Goal: Task Accomplishment & Management: Complete application form

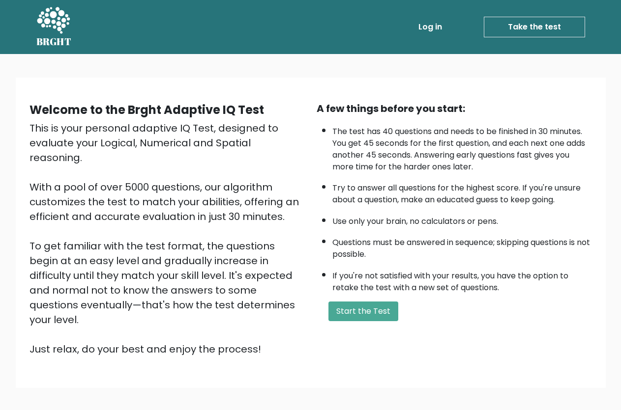
drag, startPoint x: 519, startPoint y: 369, endPoint x: 444, endPoint y: 349, distance: 77.7
click at [502, 369] on div "Welcome to the Brght Adaptive IQ Test This is your personal adaptive IQ Test, d…" at bounding box center [310, 237] width 621 height 366
click at [371, 321] on button "Start the Test" at bounding box center [363, 312] width 70 height 20
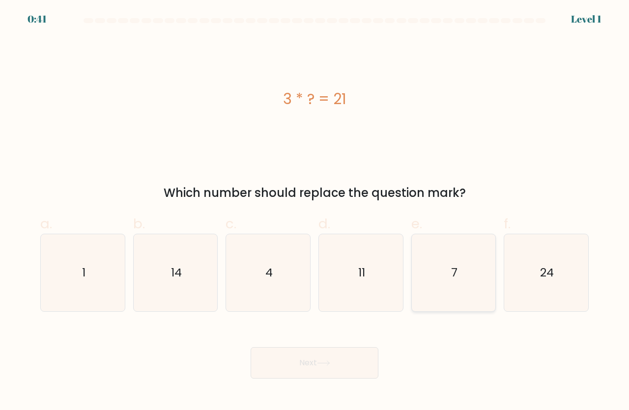
click at [435, 268] on icon "7" at bounding box center [453, 272] width 77 height 77
click at [315, 212] on input "e. 7" at bounding box center [315, 208] width 0 height 6
radio input "true"
click at [335, 362] on button "Next" at bounding box center [315, 362] width 128 height 31
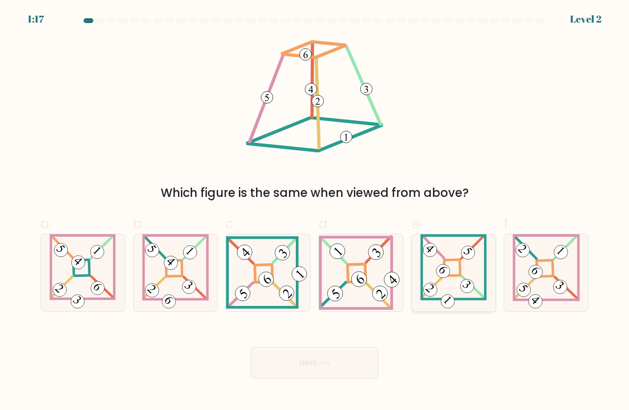
click at [456, 294] on icon at bounding box center [453, 272] width 66 height 77
click at [315, 212] on input "e." at bounding box center [315, 208] width 0 height 6
radio input "true"
click at [334, 372] on button "Next" at bounding box center [315, 362] width 128 height 31
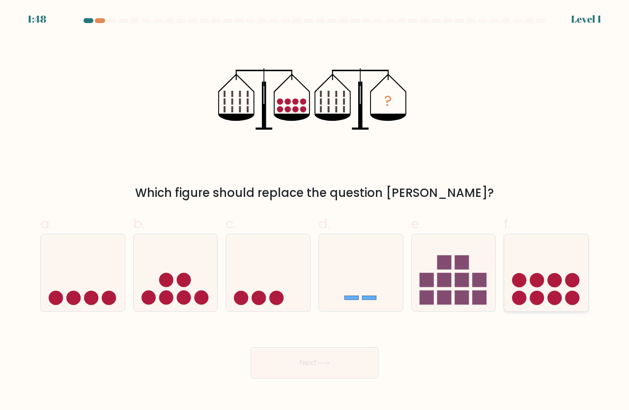
click at [512, 301] on icon at bounding box center [546, 272] width 84 height 69
click at [315, 212] on input "f." at bounding box center [315, 208] width 0 height 6
radio input "true"
click at [374, 358] on button "Next" at bounding box center [315, 362] width 128 height 31
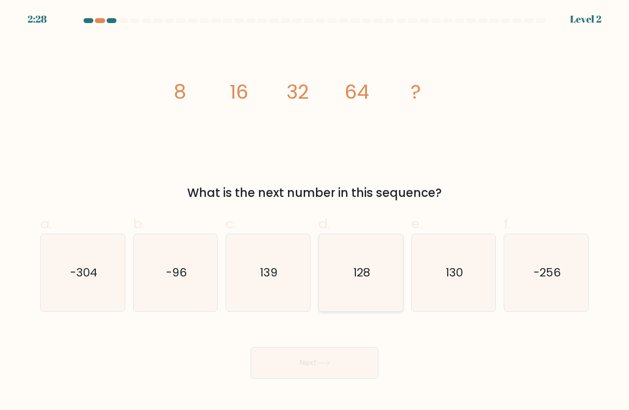
click at [347, 301] on icon "128" at bounding box center [360, 272] width 77 height 77
click at [315, 212] on input "d. 128" at bounding box center [315, 208] width 0 height 6
radio input "true"
click at [345, 358] on button "Next" at bounding box center [315, 362] width 128 height 31
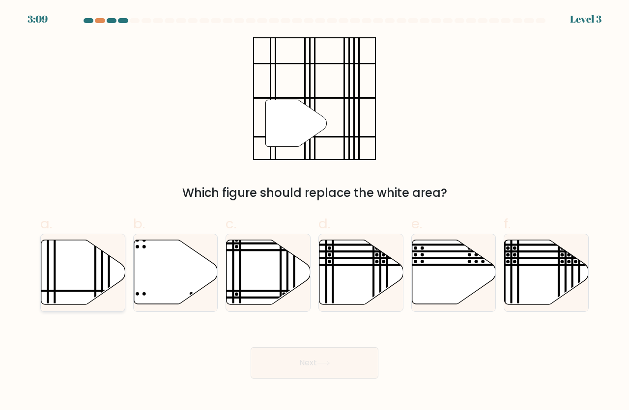
click at [88, 300] on icon at bounding box center [83, 272] width 84 height 64
click at [315, 212] on input "a." at bounding box center [315, 208] width 0 height 6
radio input "true"
click at [302, 350] on button "Next" at bounding box center [315, 362] width 128 height 31
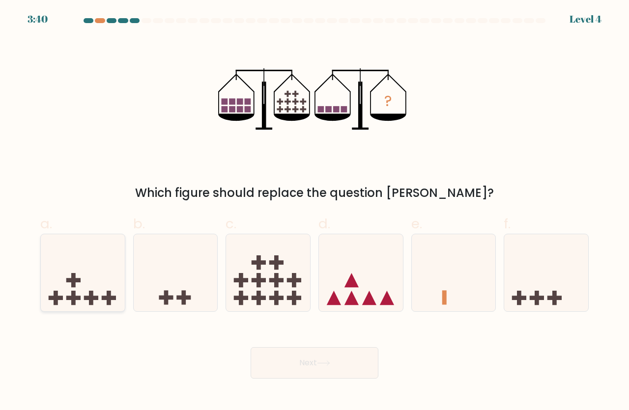
click at [80, 293] on icon at bounding box center [83, 272] width 84 height 69
click at [315, 212] on input "a." at bounding box center [315, 208] width 0 height 6
radio input "true"
click at [273, 355] on button "Next" at bounding box center [315, 362] width 128 height 31
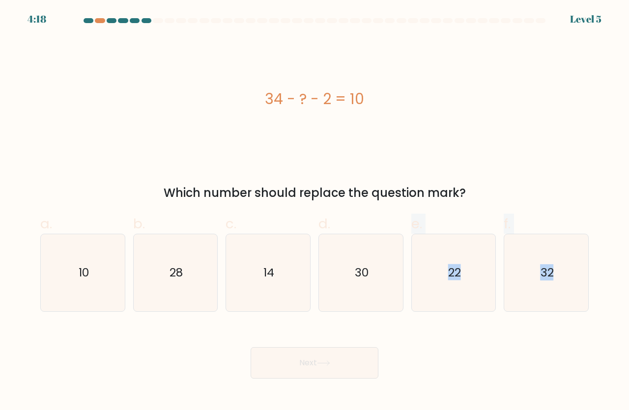
drag, startPoint x: 370, startPoint y: 306, endPoint x: 371, endPoint y: 350, distance: 43.8
click at [371, 350] on form "a." at bounding box center [314, 198] width 629 height 361
click at [372, 350] on button "Next" at bounding box center [315, 362] width 128 height 31
click at [435, 283] on icon "22" at bounding box center [453, 272] width 77 height 77
click at [315, 212] on input "e. 22" at bounding box center [315, 208] width 0 height 6
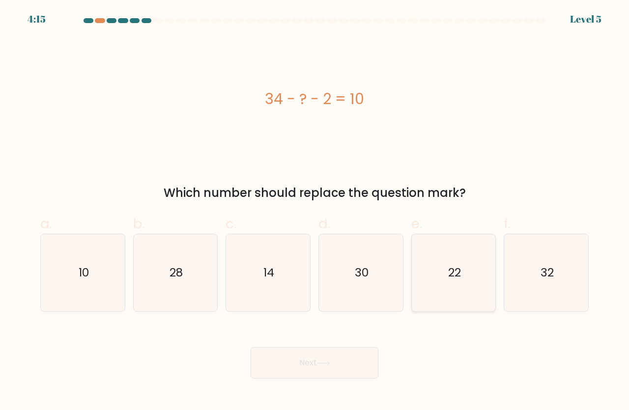
radio input "true"
click at [301, 351] on button "Next" at bounding box center [315, 362] width 128 height 31
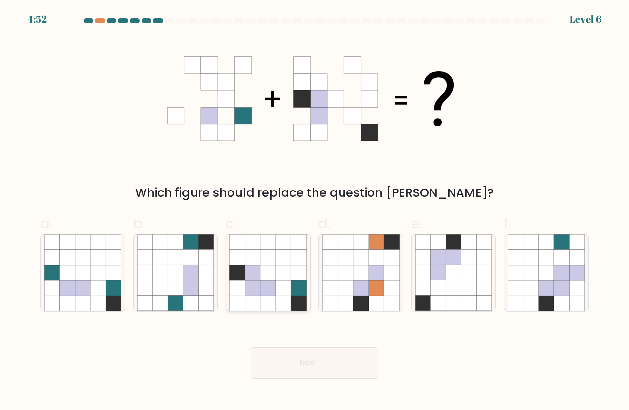
click at [254, 270] on icon at bounding box center [252, 272] width 15 height 15
click at [315, 212] on input "c." at bounding box center [315, 208] width 0 height 6
radio input "true"
drag, startPoint x: 277, startPoint y: 357, endPoint x: 280, endPoint y: 363, distance: 6.8
click at [280, 363] on button "Next" at bounding box center [315, 362] width 128 height 31
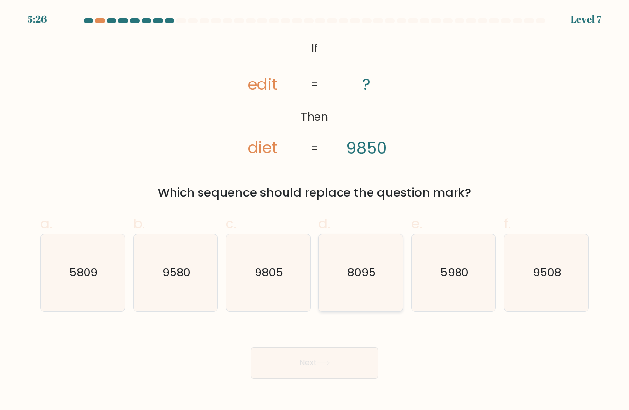
click at [379, 266] on icon "8095" at bounding box center [360, 272] width 77 height 77
click at [315, 212] on input "d. 8095" at bounding box center [315, 208] width 0 height 6
radio input "true"
click at [339, 353] on button "Next" at bounding box center [315, 362] width 128 height 31
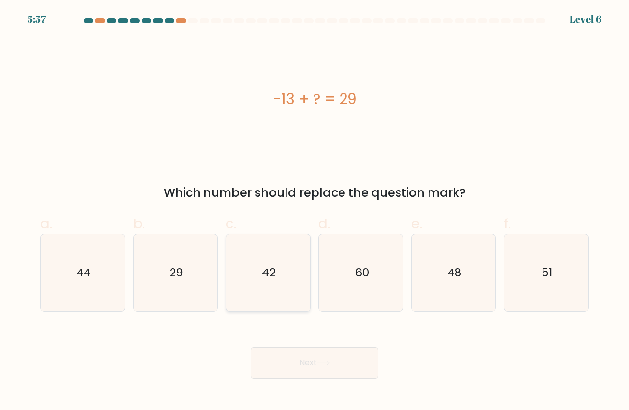
click at [245, 260] on icon "42" at bounding box center [267, 272] width 77 height 77
click at [232, 300] on icon "42" at bounding box center [267, 272] width 77 height 77
click at [241, 298] on icon "42" at bounding box center [267, 272] width 77 height 77
click at [243, 296] on icon "42" at bounding box center [267, 272] width 77 height 77
click at [279, 283] on icon "42" at bounding box center [267, 272] width 77 height 77
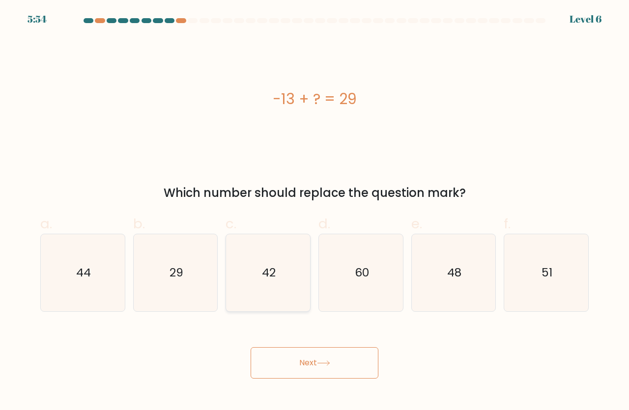
click at [315, 212] on input "c. 42" at bounding box center [315, 208] width 0 height 6
radio input "true"
click at [302, 365] on button "Next" at bounding box center [315, 362] width 128 height 31
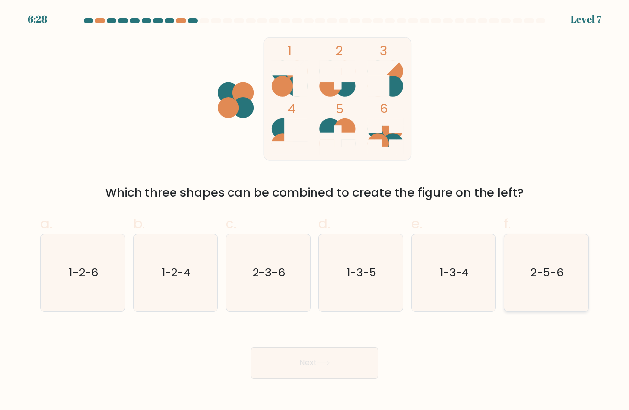
click at [524, 270] on icon "2-5-6" at bounding box center [546, 272] width 77 height 77
click at [315, 212] on input "f. 2-5-6" at bounding box center [315, 208] width 0 height 6
radio input "true"
click at [344, 367] on button "Next" at bounding box center [315, 362] width 128 height 31
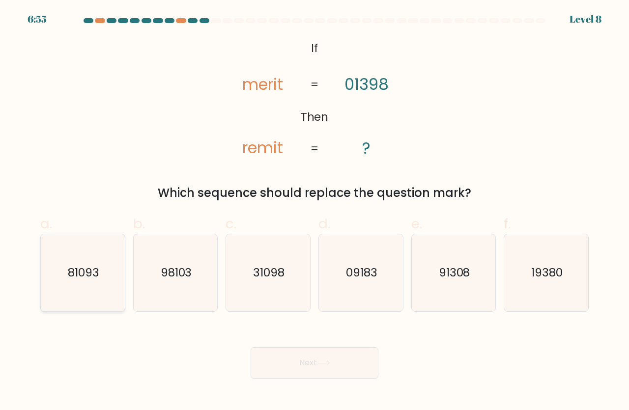
click at [110, 287] on icon "81093" at bounding box center [82, 272] width 77 height 77
click at [315, 212] on input "a. 81093" at bounding box center [315, 208] width 0 height 6
radio input "true"
click at [295, 368] on button "Next" at bounding box center [315, 362] width 128 height 31
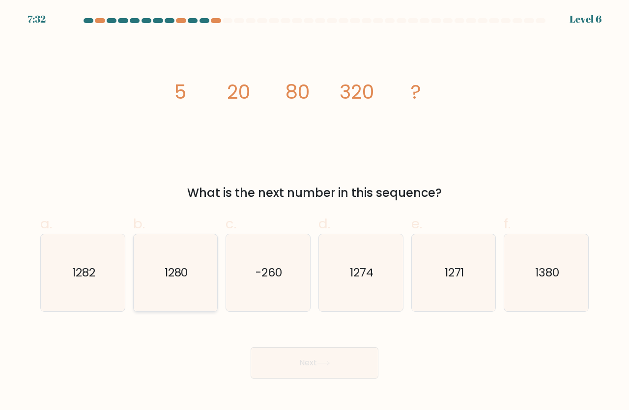
click at [194, 286] on icon "1280" at bounding box center [175, 272] width 77 height 77
click at [315, 212] on input "b. 1280" at bounding box center [315, 208] width 0 height 6
radio input "true"
click at [561, 273] on icon "1380" at bounding box center [546, 272] width 77 height 77
click at [315, 212] on input "f. 1380" at bounding box center [315, 208] width 0 height 6
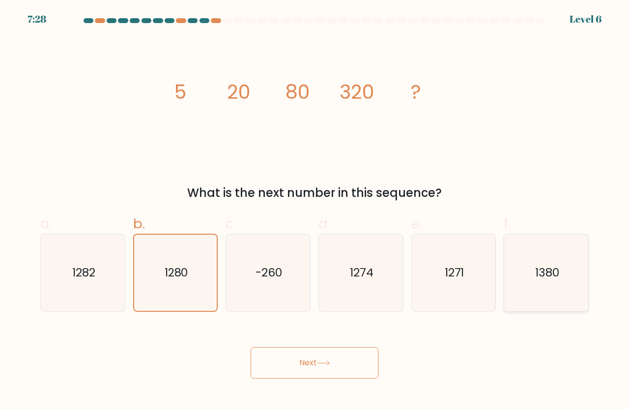
radio input "true"
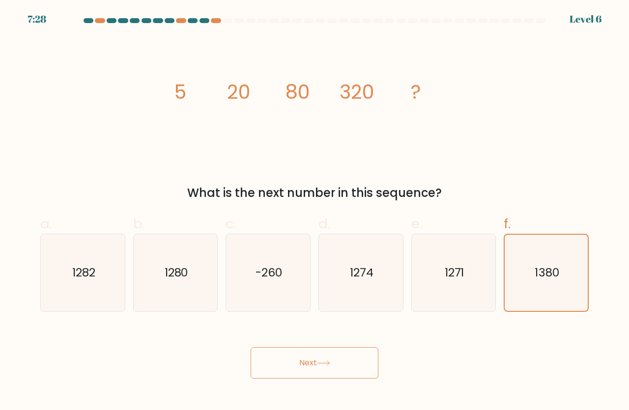
click at [355, 354] on button "Next" at bounding box center [315, 362] width 128 height 31
